Goal: Task Accomplishment & Management: Manage account settings

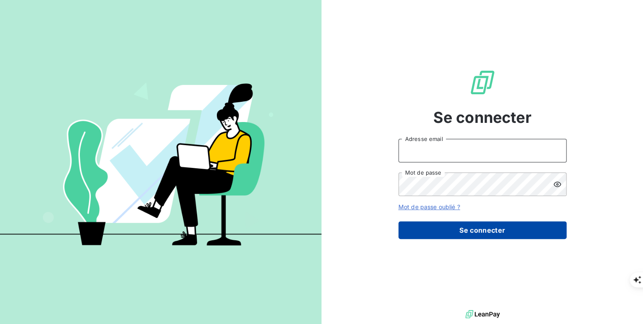
type input "[PERSON_NAME][EMAIL_ADDRESS][PERSON_NAME][DOMAIN_NAME]"
click at [452, 227] on button "Se connecter" at bounding box center [482, 230] width 168 height 18
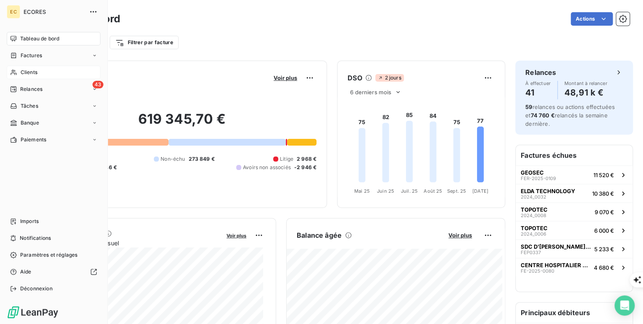
click at [32, 71] on span "Clients" at bounding box center [29, 72] width 17 height 8
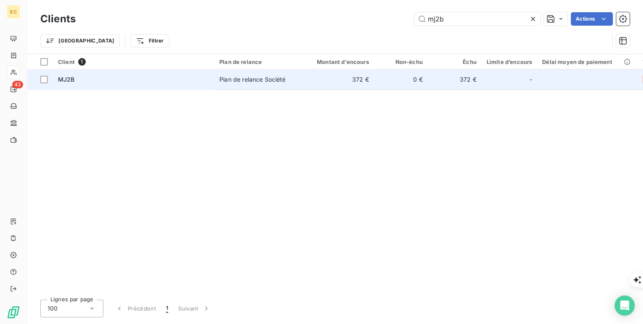
type input "mj2b"
click at [235, 82] on div "Plan de relance Société" at bounding box center [252, 79] width 66 height 8
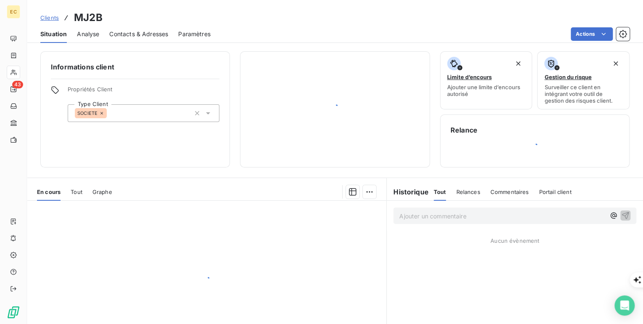
click at [163, 79] on div at bounding box center [135, 79] width 168 height 0
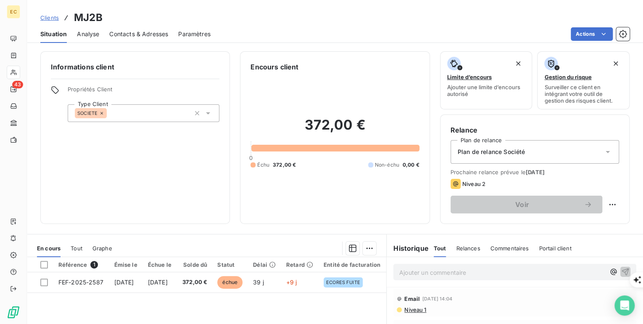
click at [151, 33] on span "Contacts & Adresses" at bounding box center [138, 34] width 59 height 8
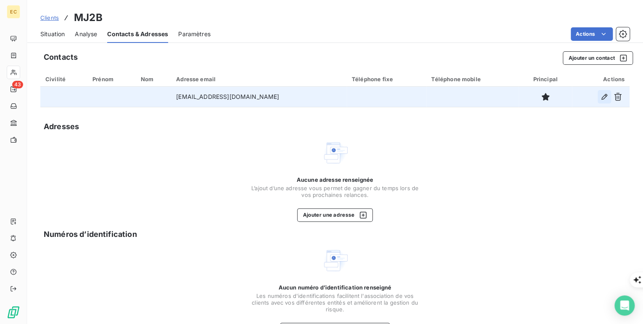
click at [600, 96] on icon "button" at bounding box center [604, 96] width 8 height 8
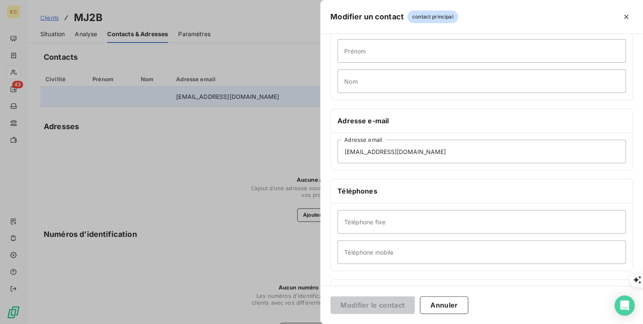
scroll to position [67, 0]
paste input "06 61 60 42 42"
type input "06 61 60 42 42"
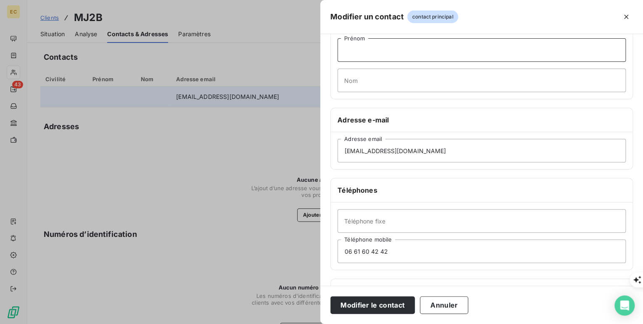
click at [351, 52] on input "Prénom" at bounding box center [481, 50] width 288 height 24
type input "[PERSON_NAME]"
click at [353, 78] on input "[PERSON_NAME]" at bounding box center [481, 80] width 288 height 24
type input "AMEZIANE"
click at [394, 301] on button "Modifier le contact" at bounding box center [372, 305] width 84 height 18
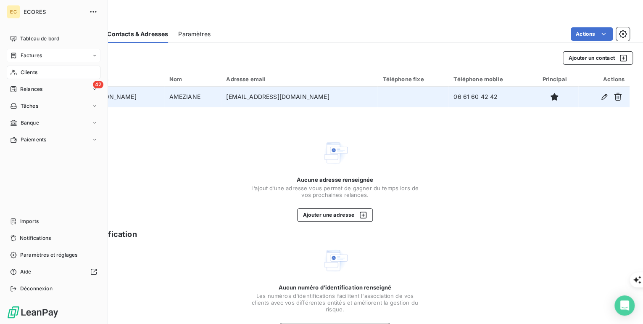
click at [22, 59] on span "Factures" at bounding box center [31, 56] width 21 height 8
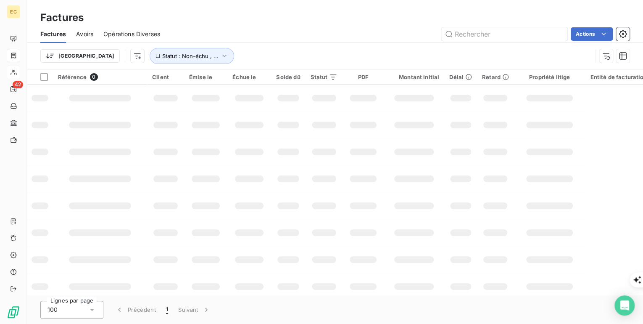
click at [510, 33] on input "text" at bounding box center [504, 33] width 126 height 13
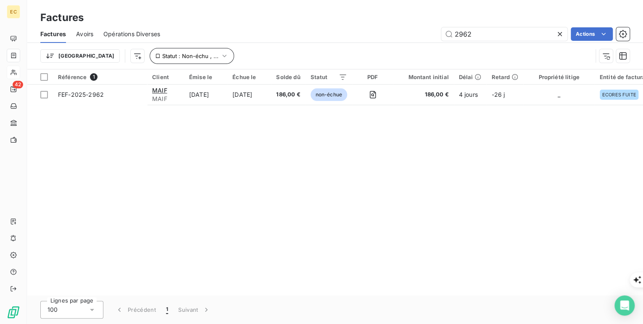
type input "2962"
click at [220, 55] on icon "button" at bounding box center [224, 56] width 8 height 8
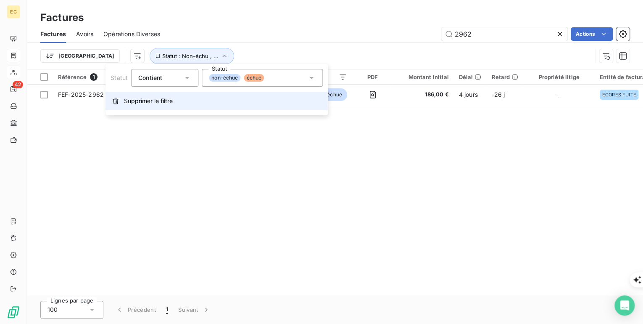
click at [147, 100] on span "Supprimer le filtre" at bounding box center [148, 101] width 49 height 8
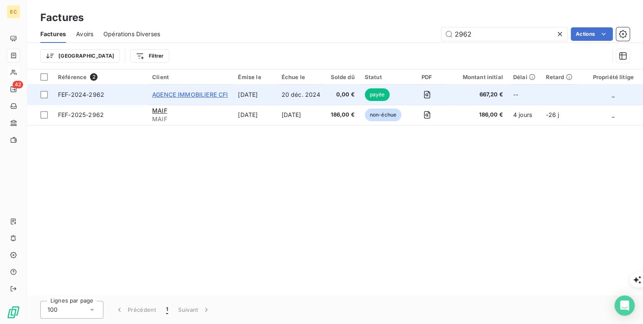
click at [198, 97] on span "AGENCE IMMOBILIERE CFI" at bounding box center [190, 94] width 76 height 7
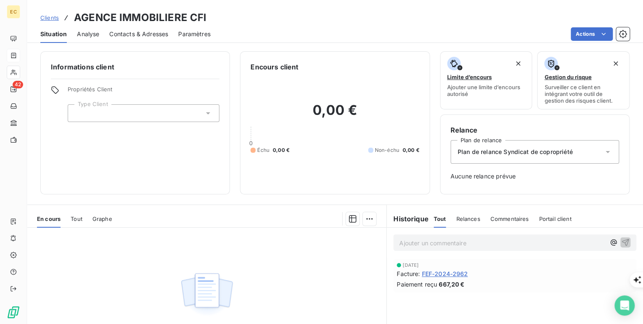
click at [207, 113] on icon at bounding box center [208, 113] width 4 height 2
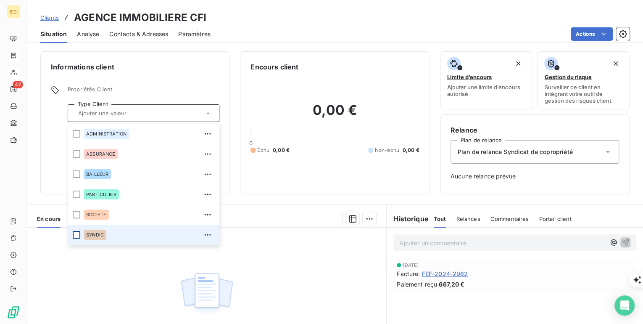
click at [76, 232] on div at bounding box center [77, 235] width 8 height 8
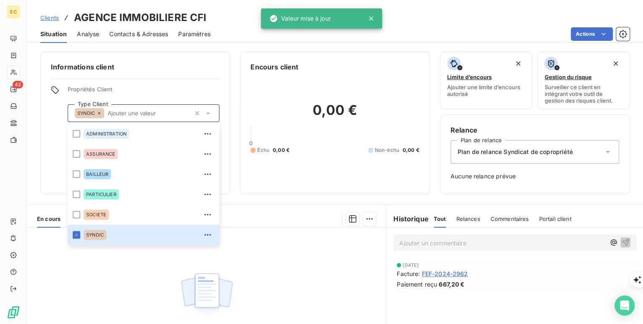
click at [147, 79] on div at bounding box center [135, 79] width 168 height 0
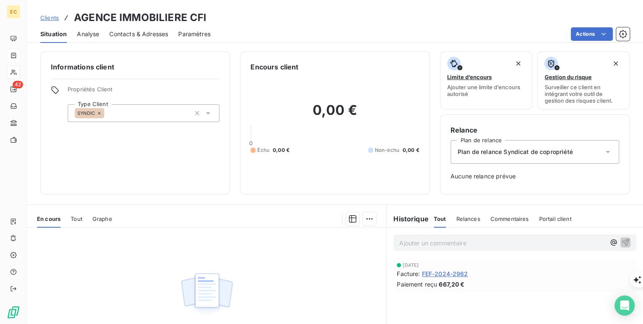
click at [451, 268] on div "[DATE] Facture : FEF-2024-2962 Paiement reçu 667,20 €" at bounding box center [515, 275] width 236 height 26
click at [450, 269] on span "FEF-2024-2962" at bounding box center [444, 273] width 46 height 9
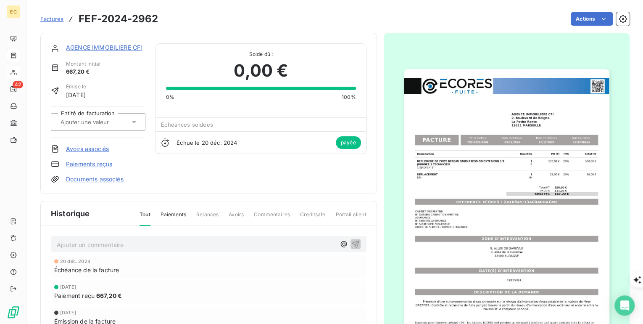
click at [521, 112] on img "button" at bounding box center [506, 214] width 205 height 290
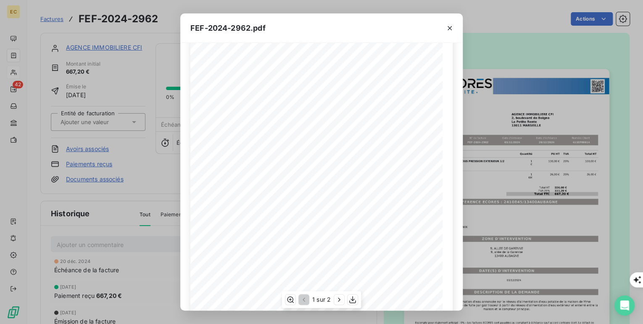
scroll to position [101, 0]
click at [446, 26] on icon "button" at bounding box center [449, 28] width 8 height 8
